Goal: Transaction & Acquisition: Purchase product/service

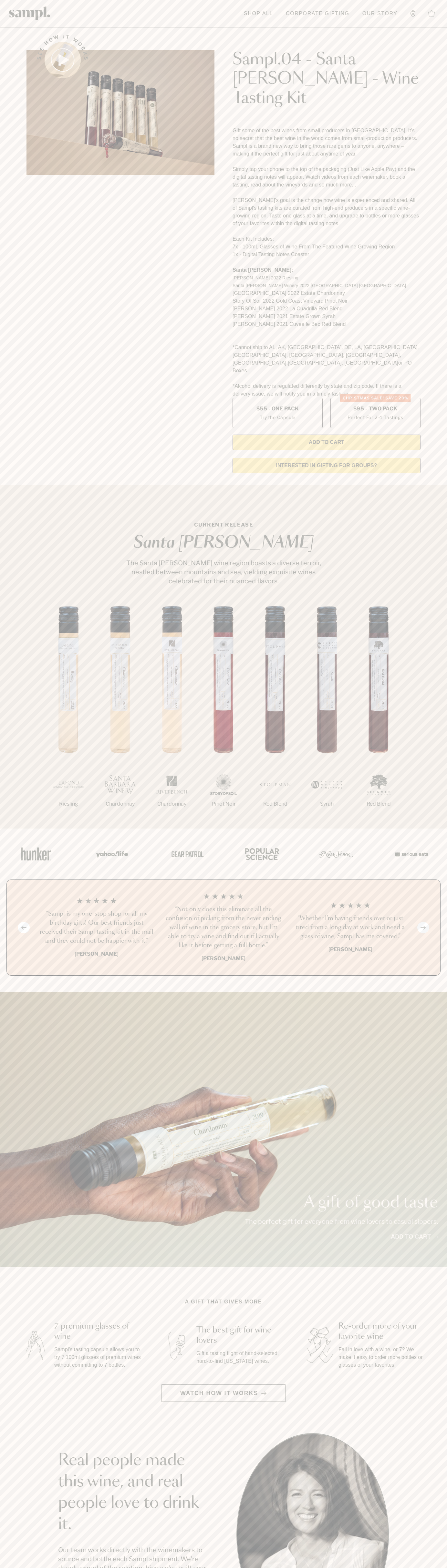
click at [414, 19] on link "Account" at bounding box center [412, 13] width 12 height 13
click at [431, 163] on section "See how it works Sampl.04 - Santa [PERSON_NAME] - Wine Tasting Kit Gift some of…" at bounding box center [224, 252] width 447 height 453
click at [291, 1567] on html "Skip to main content Toggle navigation menu Shop All Corporate Gifting Our Stor…" at bounding box center [224, 1304] width 447 height 2608
click at [15, 1200] on div "A gift of good taste The perfect gift for everyone from wine lovers to casual s…" at bounding box center [224, 1129] width 447 height 275
